Goal: Navigation & Orientation: Find specific page/section

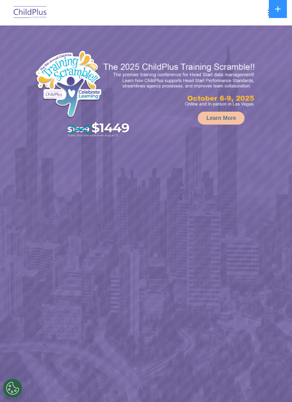
select select "MEDIUM"
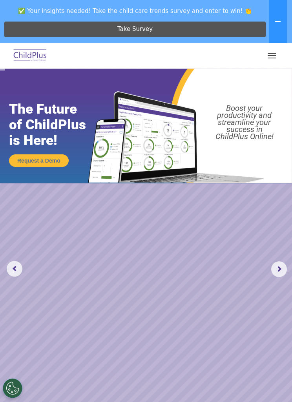
click at [271, 56] on button "button" at bounding box center [271, 55] width 16 height 13
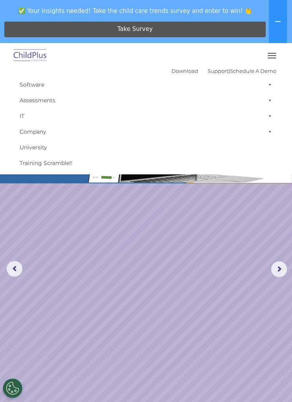
click at [160, 247] on rs-slide "Request a Demo The Future of ChildPlus is Here! Boost your productivity and str…" at bounding box center [146, 269] width 292 height 401
click at [171, 71] on link "Download" at bounding box center [184, 71] width 27 height 6
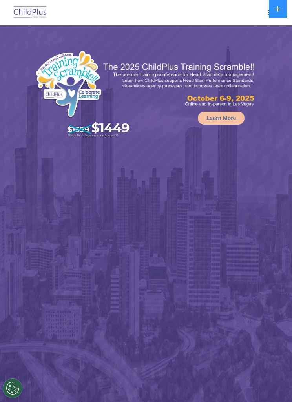
select select "MEDIUM"
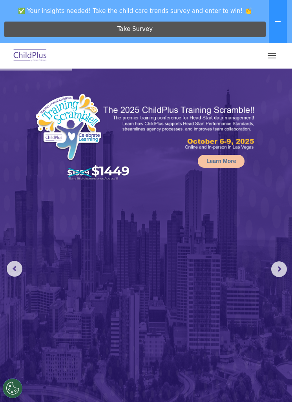
click at [270, 59] on button "button" at bounding box center [271, 55] width 16 height 13
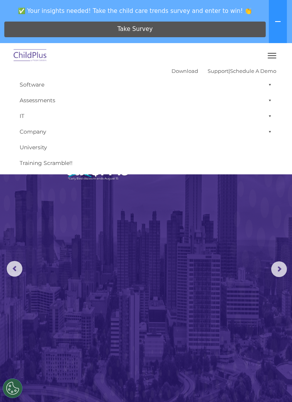
click at [273, 55] on button "button" at bounding box center [271, 55] width 16 height 13
